Goal: Check status: Check status

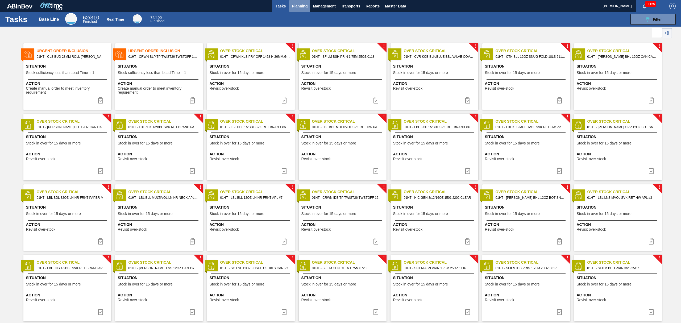
click at [304, 7] on span "Planning" at bounding box center [300, 6] width 16 height 6
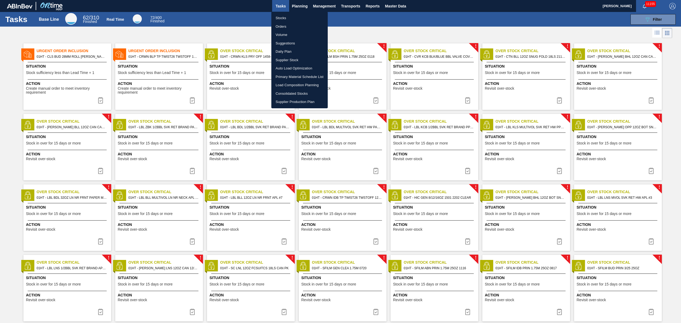
click at [280, 17] on li "Stocks" at bounding box center [299, 18] width 56 height 9
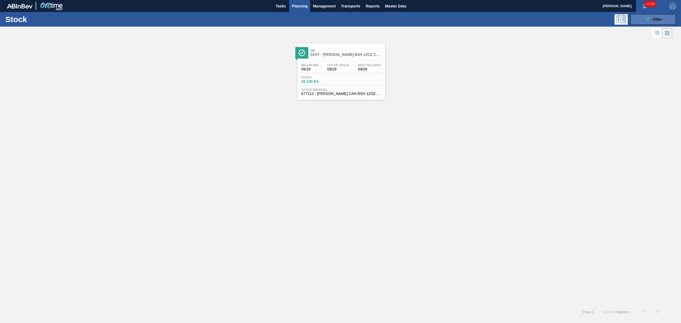
click at [657, 24] on button "089F7B8B-B2A5-4AFE-B5C0-19BA573D28AC Filter" at bounding box center [652, 19] width 45 height 11
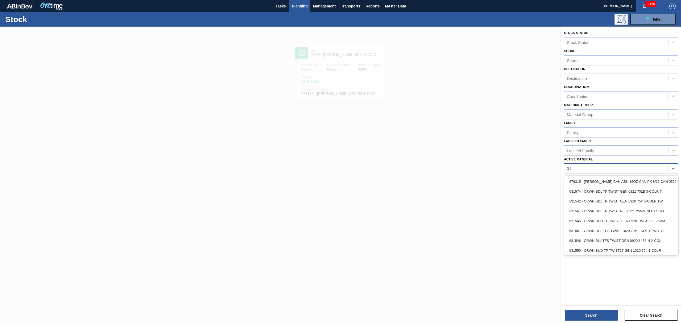
type Material "3"
type Material "615472"
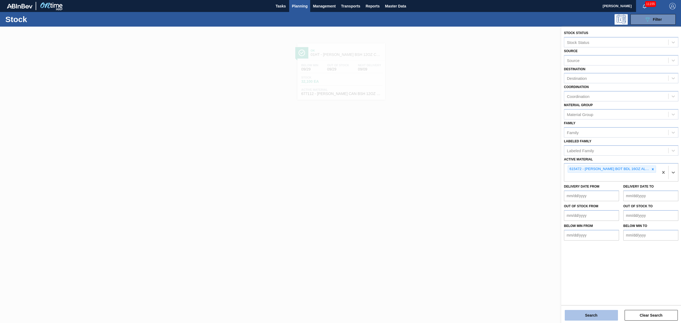
click at [594, 315] on button "Search" at bounding box center [590, 315] width 53 height 11
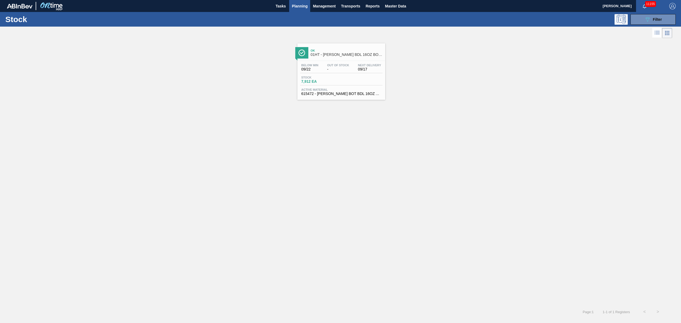
click at [321, 69] on div "Below Min 09/22 Out Of Stock - Next Delivery 09/17" at bounding box center [341, 69] width 82 height 10
